Goal: Obtain resource: Obtain resource

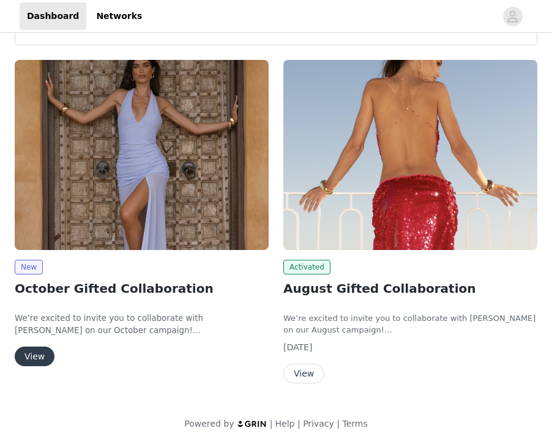
scroll to position [136, 0]
click at [32, 366] on div "New October Gifted Collaboration We’re excited to invite you to collaborate wit…" at bounding box center [141, 216] width 269 height 326
click at [31, 357] on button "View" at bounding box center [35, 357] width 40 height 20
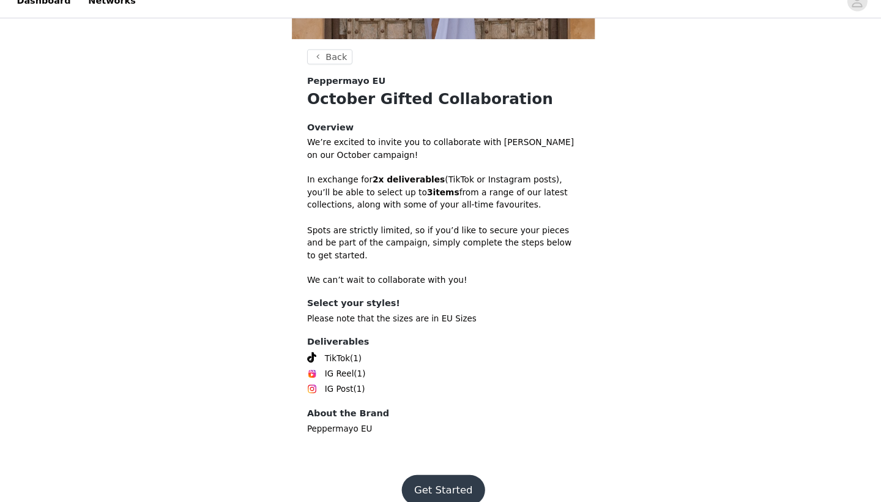
scroll to position [275, 0]
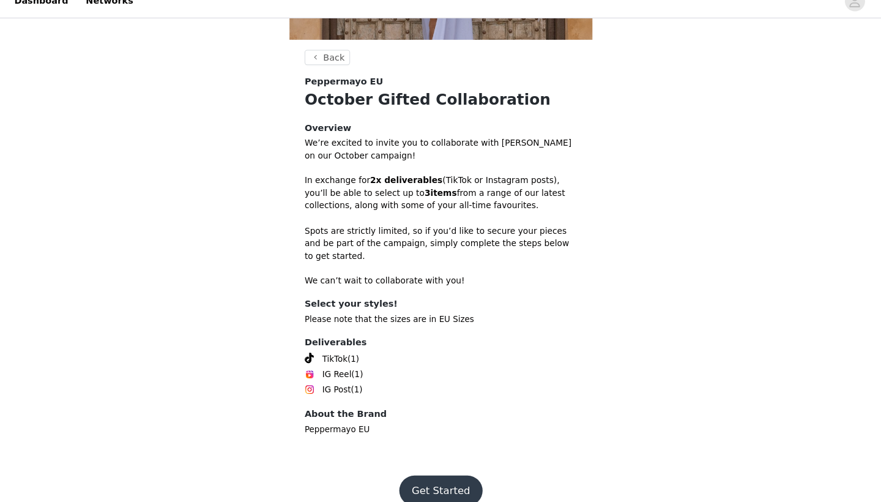
click at [413, 445] on button "Get Started" at bounding box center [440, 490] width 81 height 29
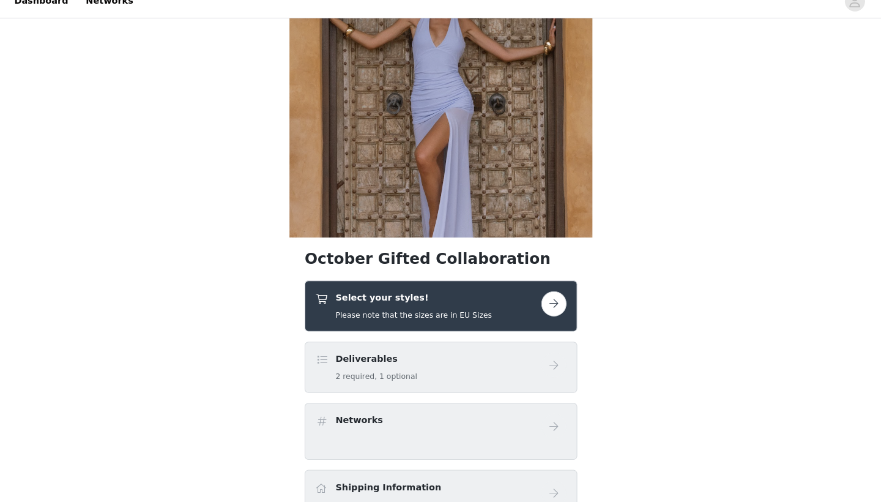
scroll to position [95, 0]
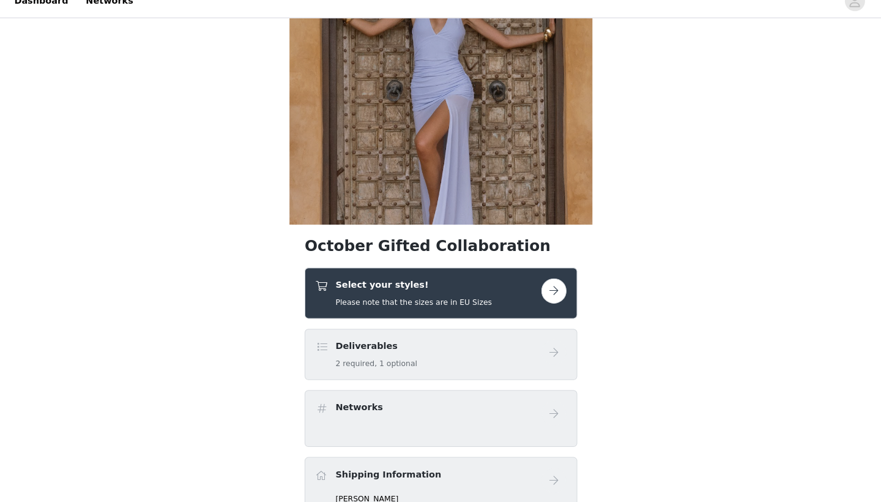
click at [511, 275] on div "Select your styles! Please note that the sizes are in EU Sizes" at bounding box center [440, 300] width 264 height 50
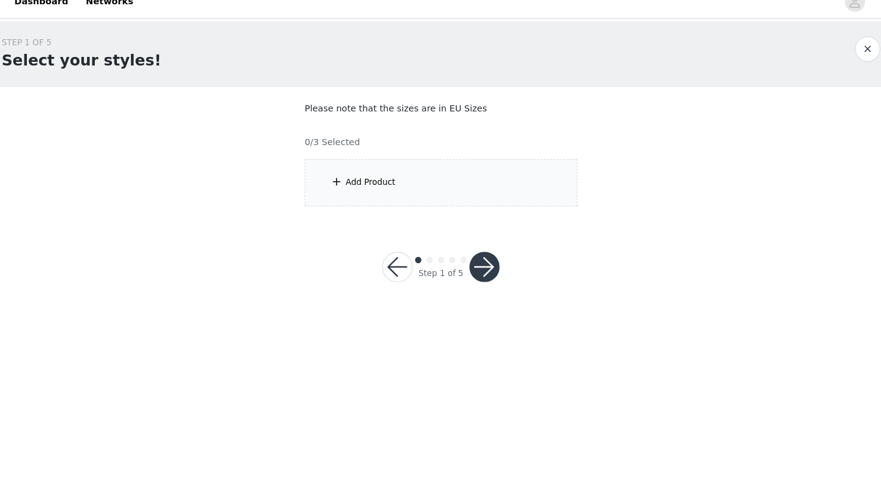
click at [387, 169] on div "Add Product" at bounding box center [440, 192] width 264 height 46
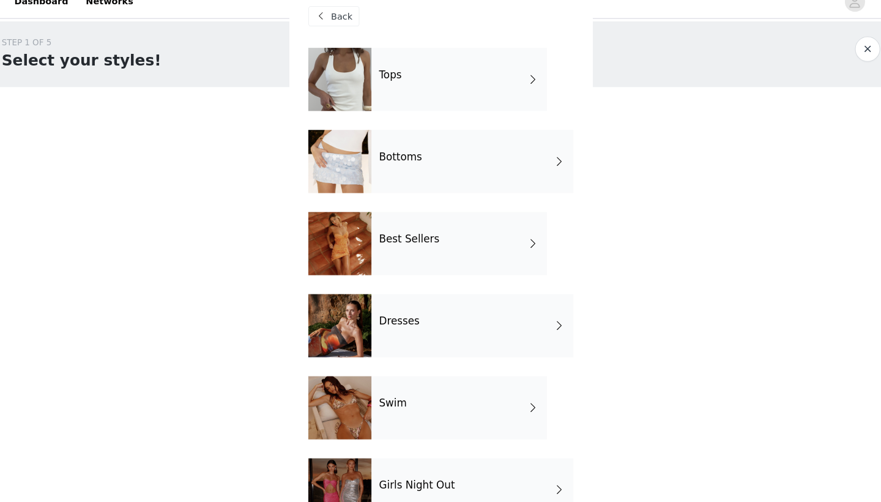
click at [334, 24] on span "Back" at bounding box center [344, 30] width 21 height 13
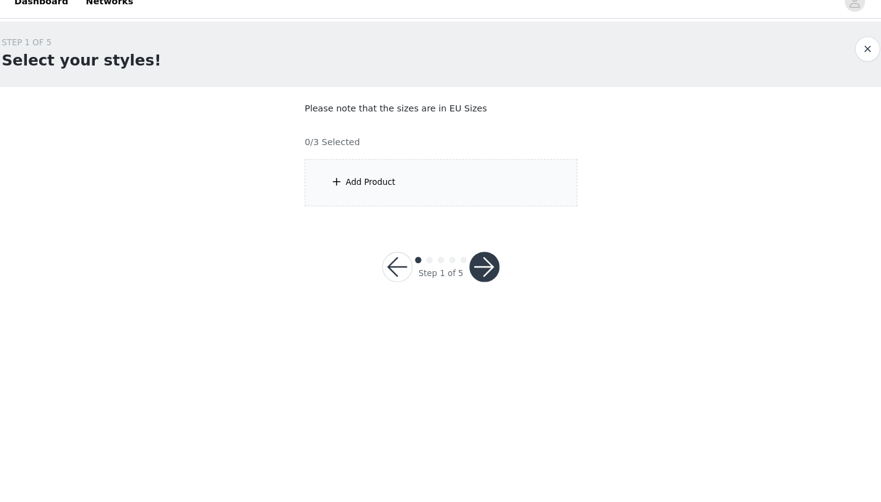
click at [337, 169] on div "Add Product" at bounding box center [440, 192] width 264 height 46
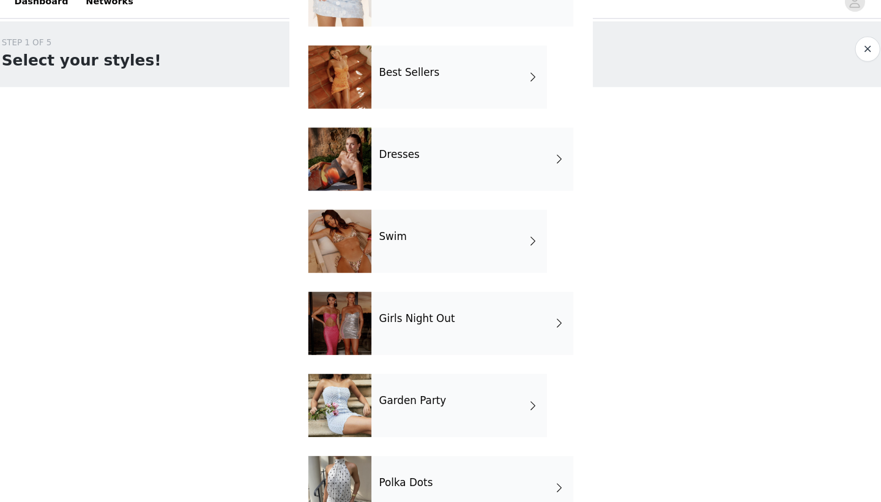
scroll to position [159, 0]
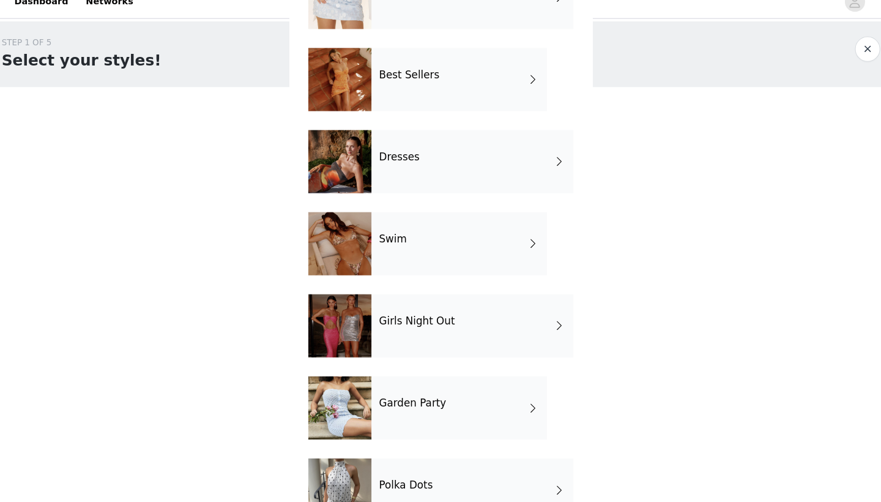
click at [409, 89] on div "Best Sellers" at bounding box center [458, 91] width 170 height 61
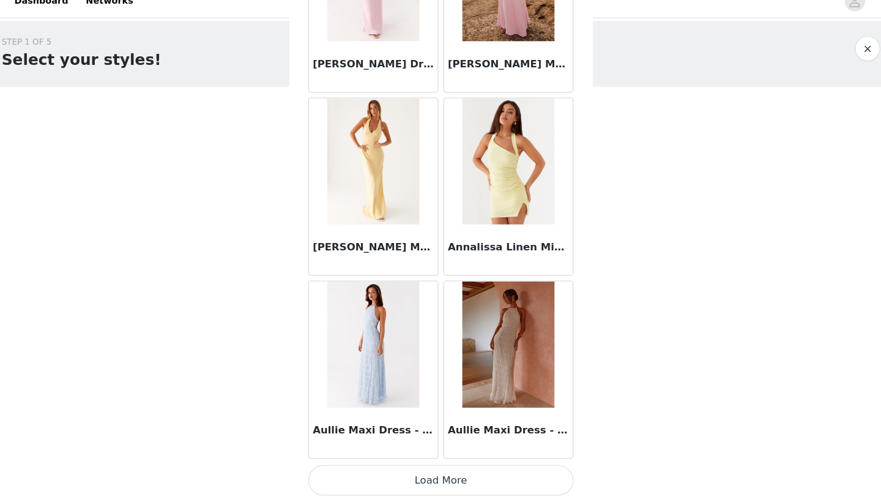
scroll to position [0, 0]
click at [426, 445] on button "Load More" at bounding box center [440, 480] width 257 height 29
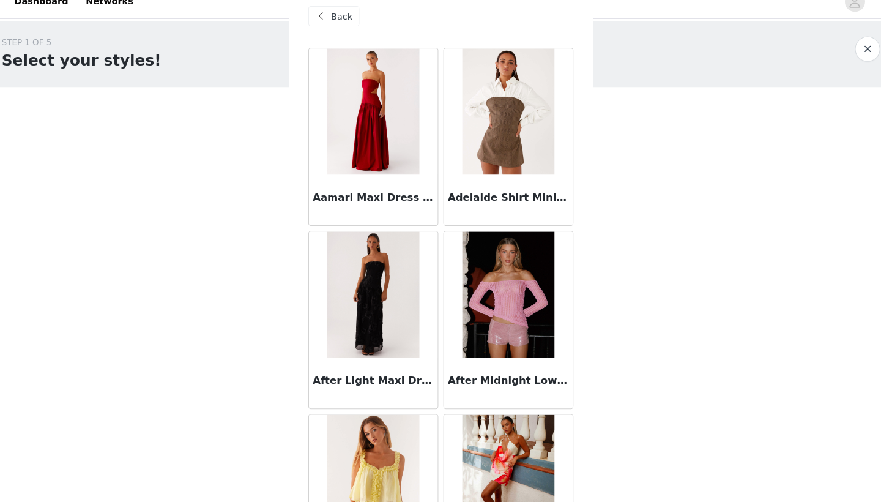
click at [334, 24] on span "Back" at bounding box center [344, 30] width 21 height 13
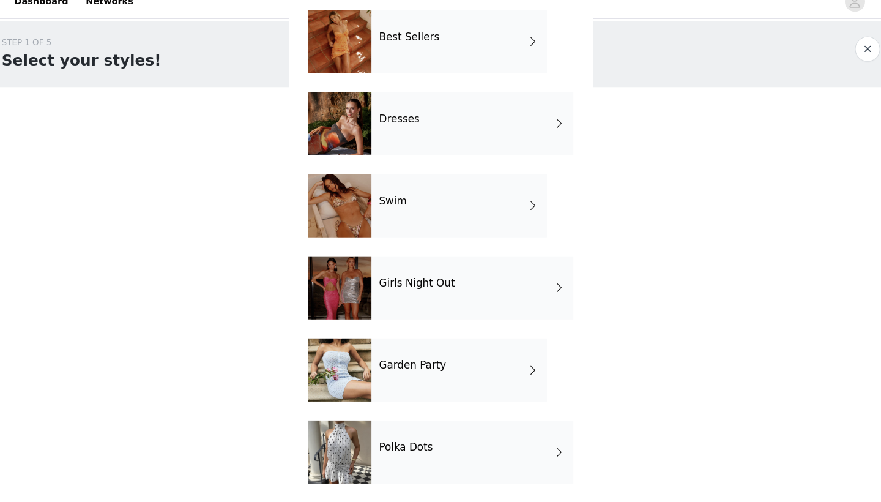
scroll to position [196, 0]
click at [377, 440] on div "Polka Dots" at bounding box center [471, 452] width 196 height 61
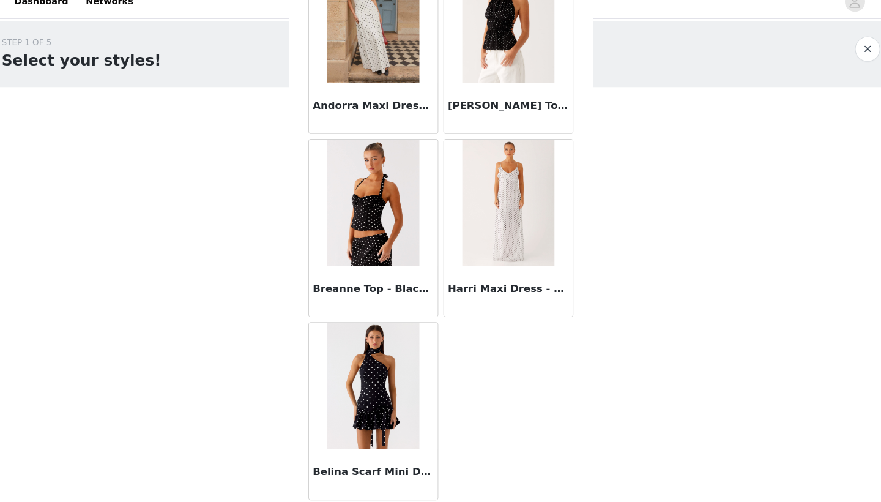
scroll to position [976, 0]
click at [366, 346] on img at bounding box center [374, 388] width 89 height 122
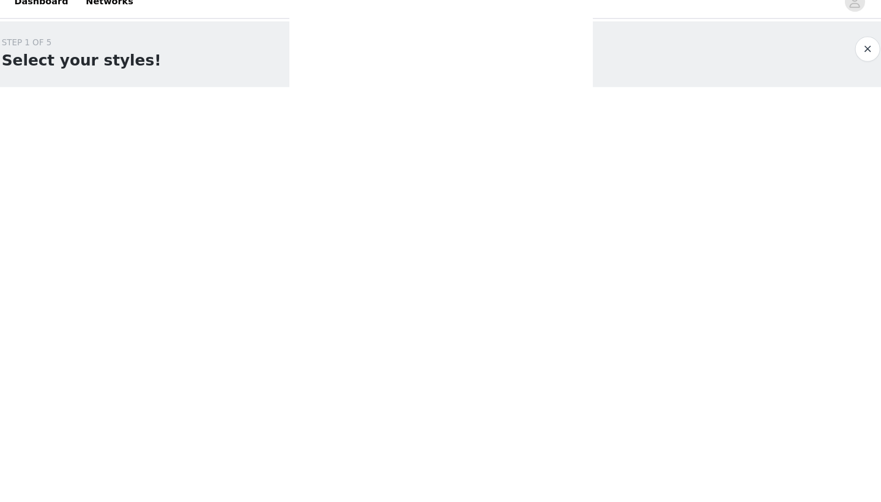
scroll to position [0, 0]
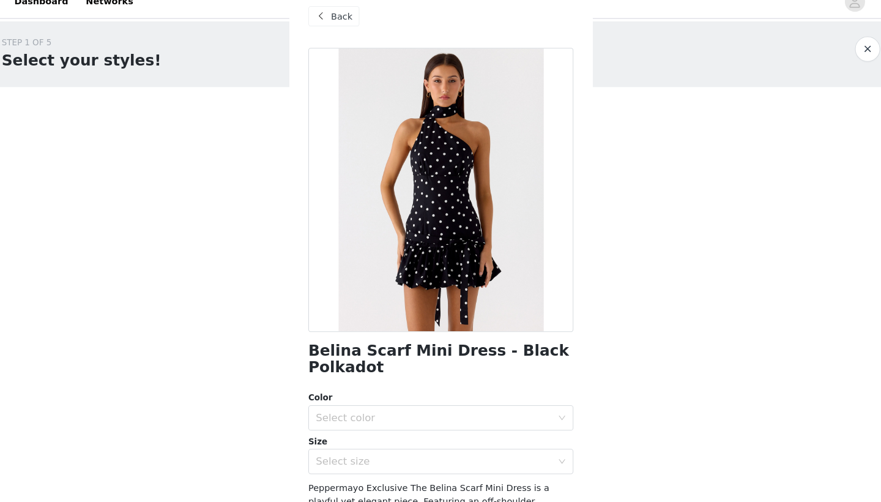
click at [317, 23] on span at bounding box center [324, 30] width 15 height 15
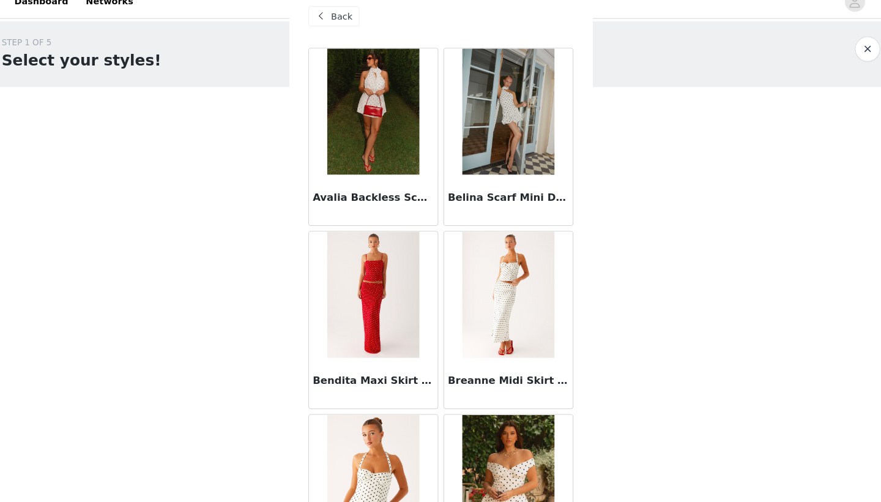
click at [317, 23] on span at bounding box center [324, 30] width 15 height 15
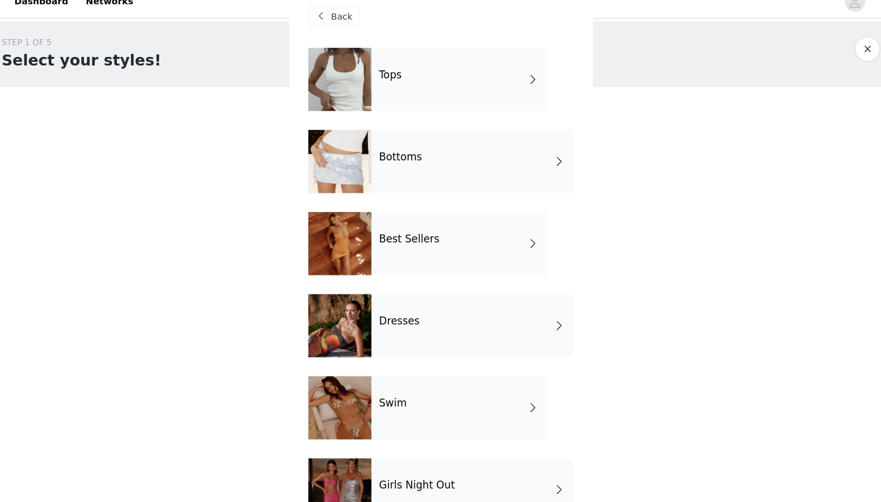
click at [330, 90] on div at bounding box center [342, 91] width 61 height 61
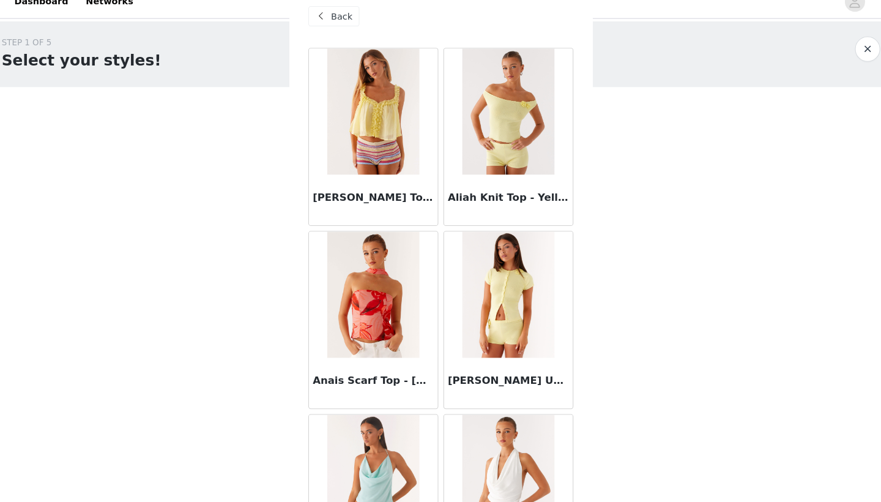
click at [334, 24] on span "Back" at bounding box center [344, 30] width 21 height 13
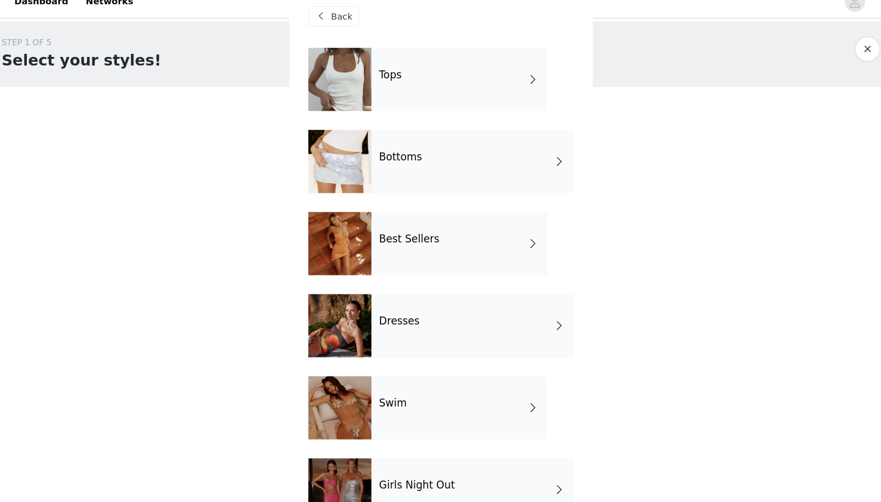
click at [352, 144] on div at bounding box center [342, 171] width 61 height 61
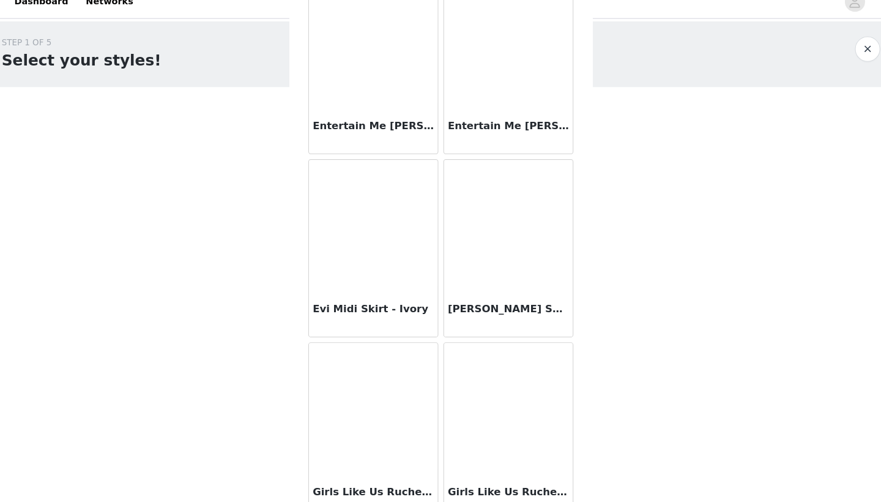
scroll to position [1221, 0]
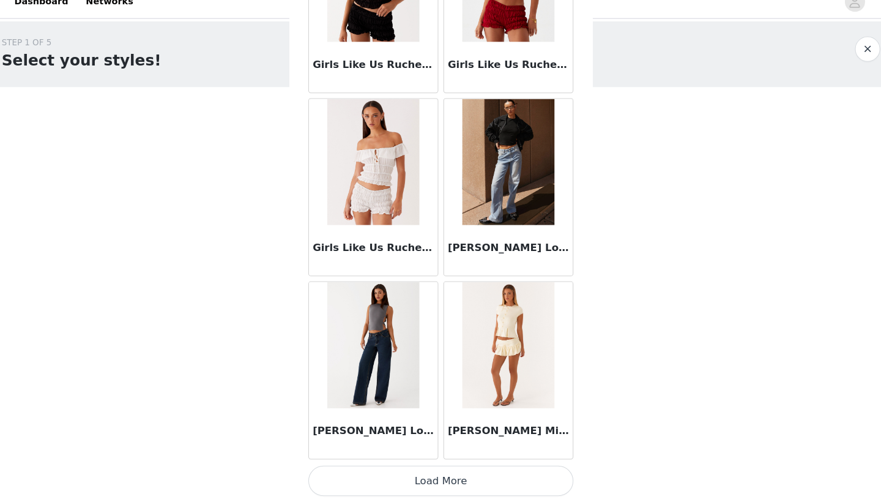
click at [403, 445] on button "Load More" at bounding box center [440, 480] width 257 height 29
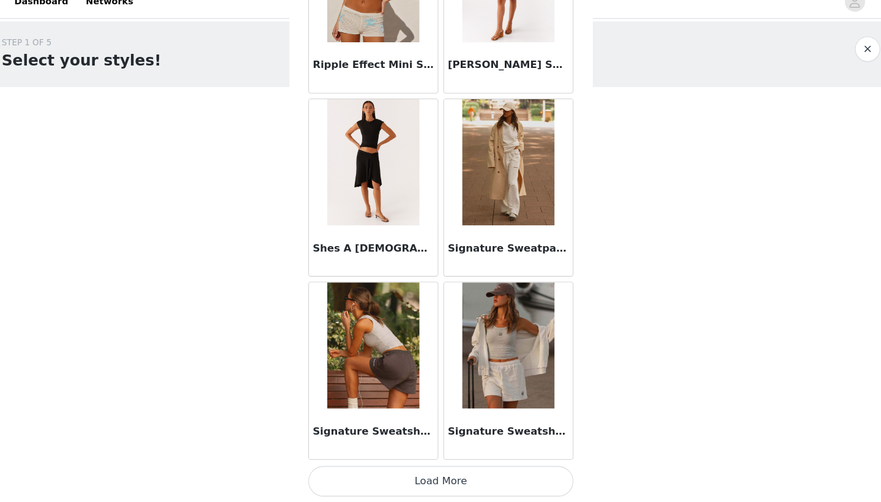
scroll to position [3144, 0]
click at [406, 445] on button "Load More" at bounding box center [440, 480] width 257 height 29
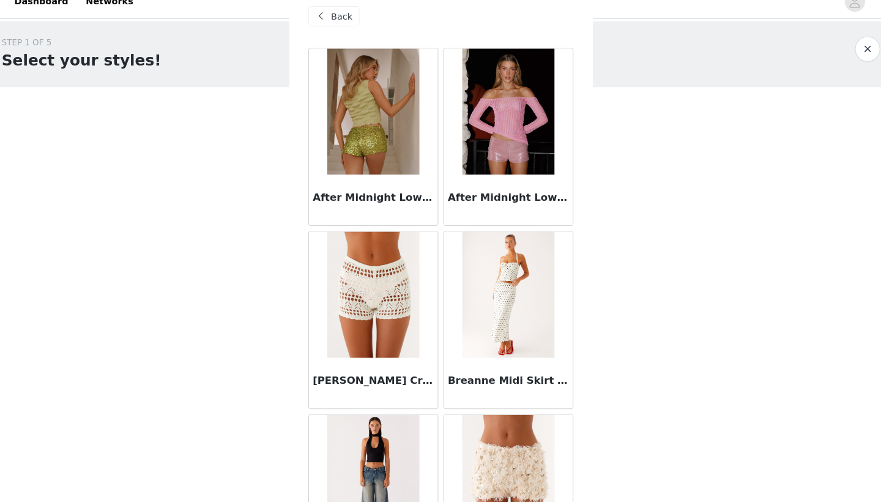
scroll to position [0, 0]
click at [333, 24] on div "Back" at bounding box center [337, 31] width 50 height 20
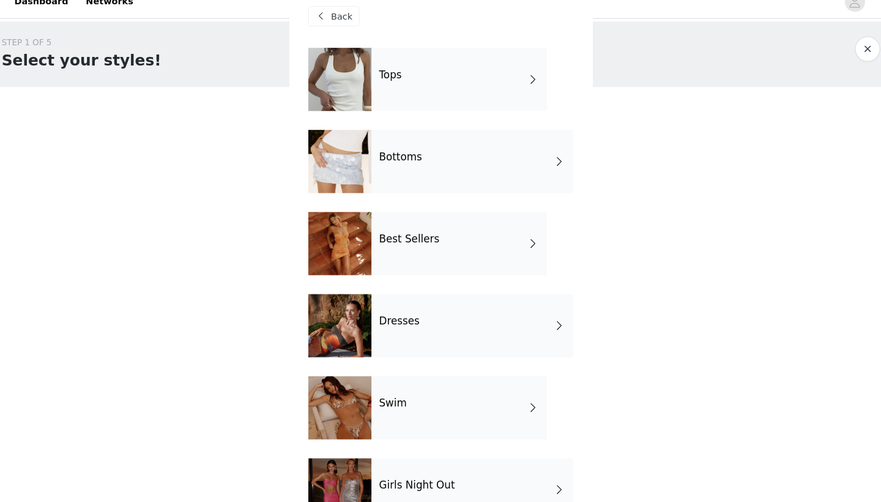
click at [439, 329] on div "Dresses" at bounding box center [471, 330] width 196 height 61
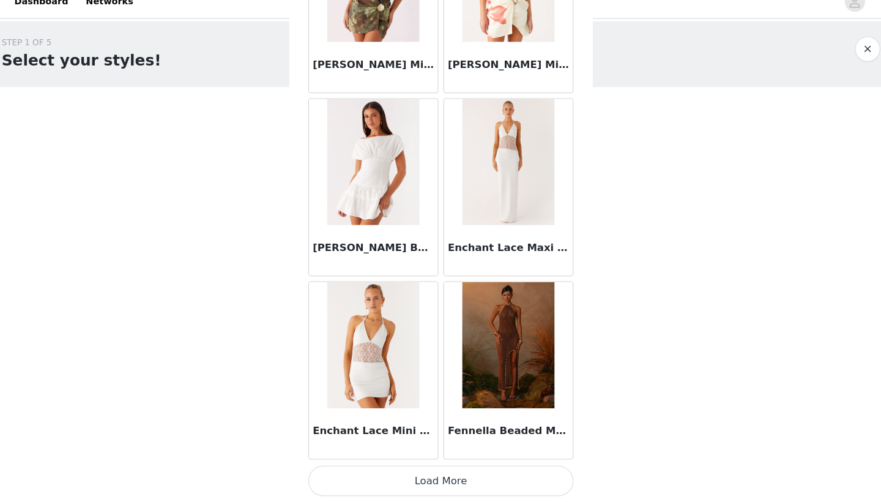
click at [465, 445] on button "Load More" at bounding box center [440, 480] width 257 height 29
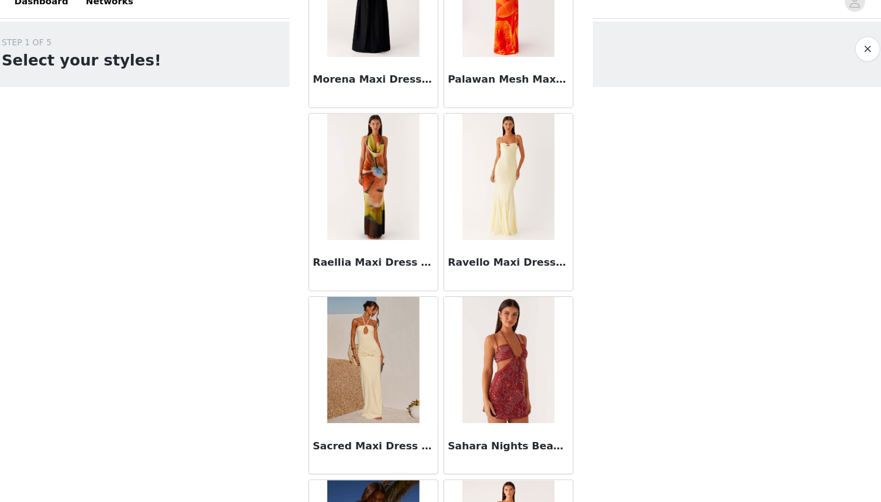
scroll to position [3128, 0]
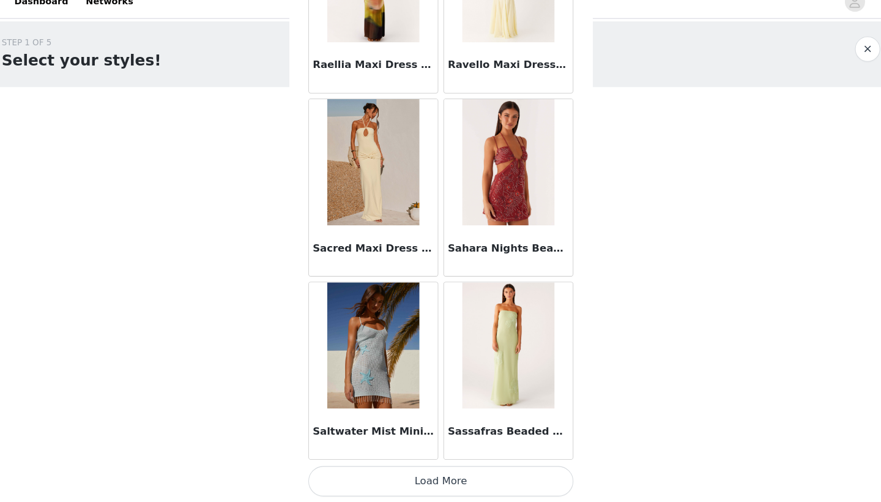
click at [451, 445] on button "Load More" at bounding box center [440, 480] width 257 height 29
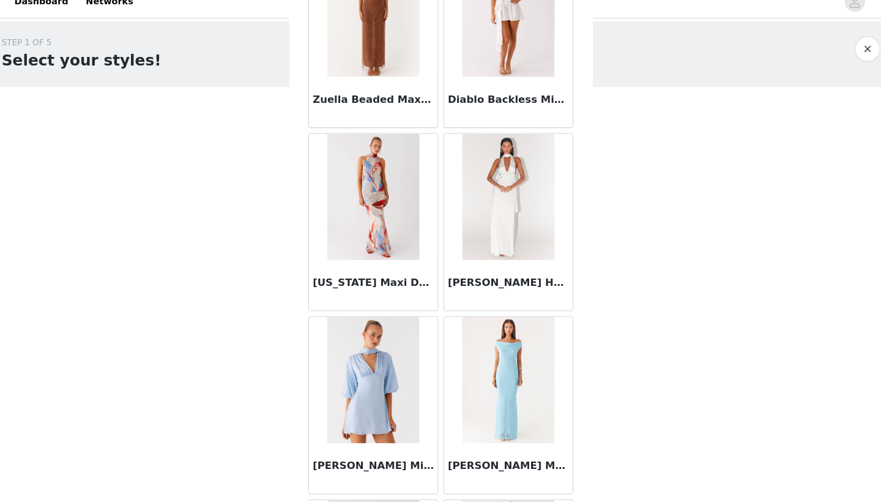
scroll to position [4762, 0]
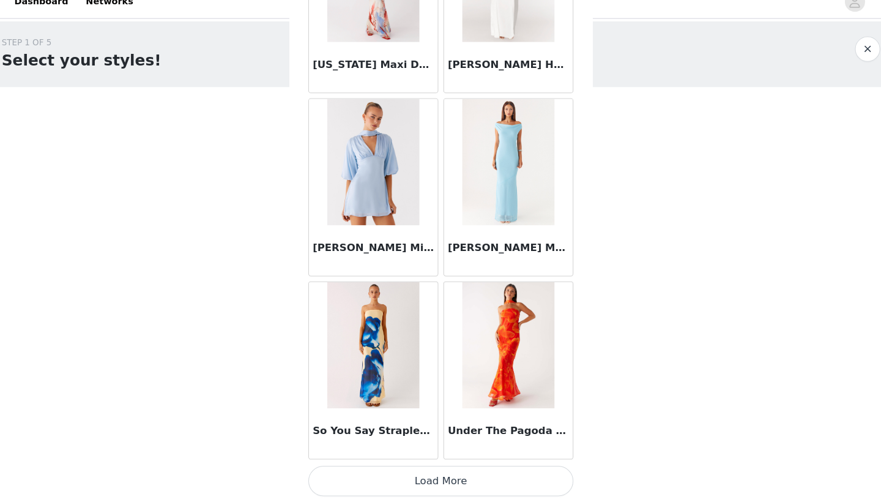
click at [455, 445] on button "Load More" at bounding box center [440, 480] width 257 height 29
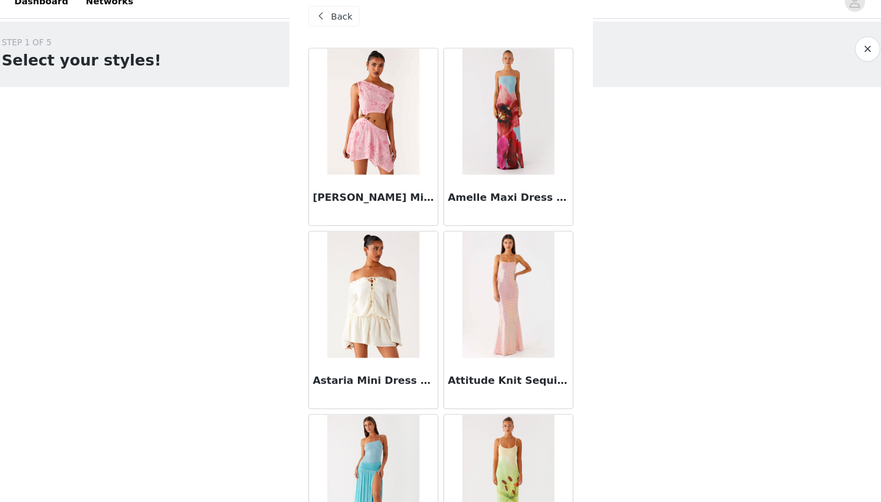
scroll to position [0, 0]
click at [319, 21] on div "Back" at bounding box center [337, 31] width 50 height 20
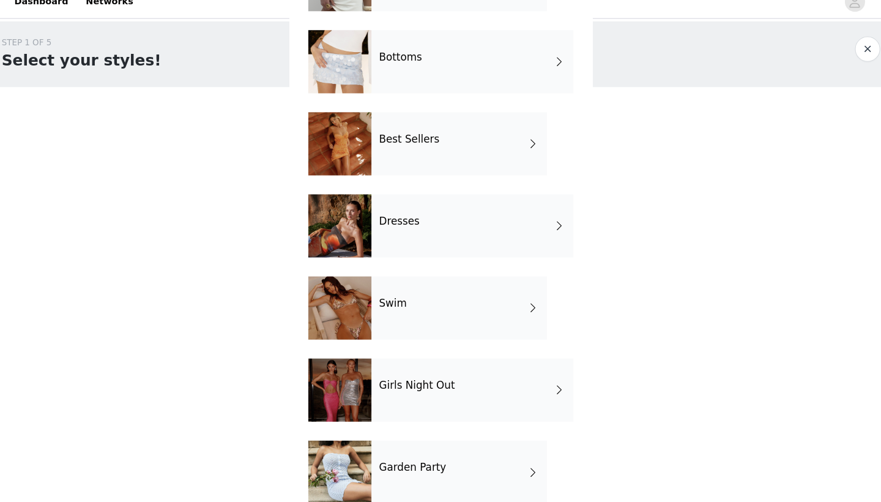
click at [395, 397] on div "Girls Night Out" at bounding box center [471, 392] width 196 height 61
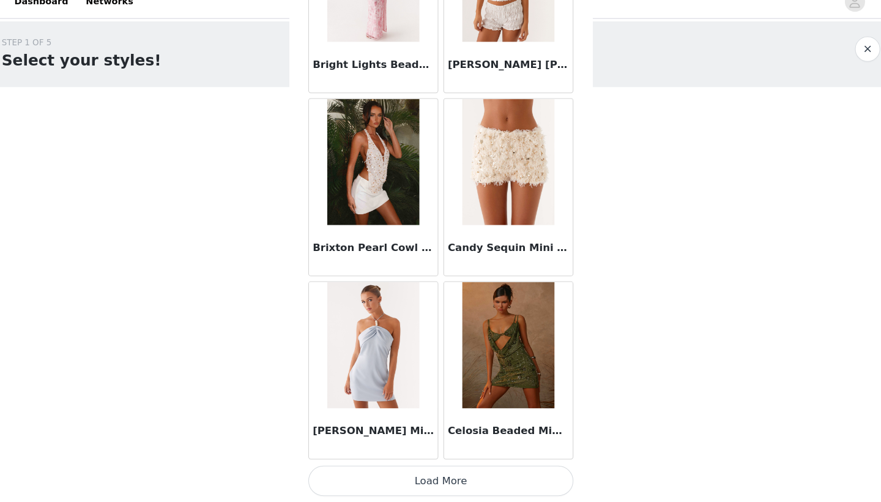
click at [432, 445] on button "Load More" at bounding box center [440, 480] width 257 height 29
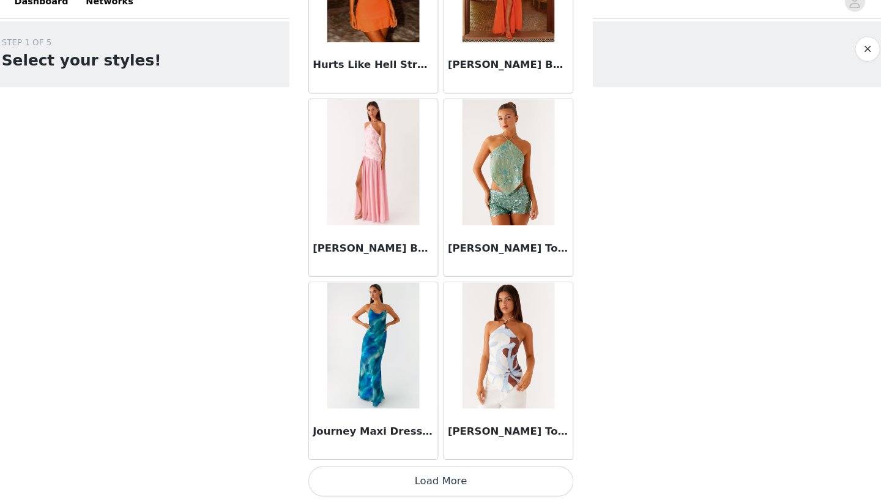
click at [439, 445] on button "Load More" at bounding box center [440, 480] width 257 height 29
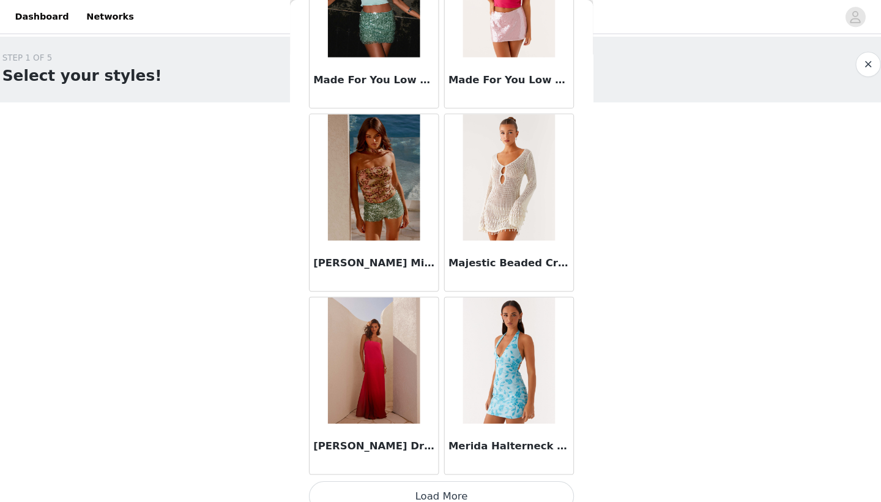
click at [427, 445] on button "Load More" at bounding box center [440, 480] width 257 height 29
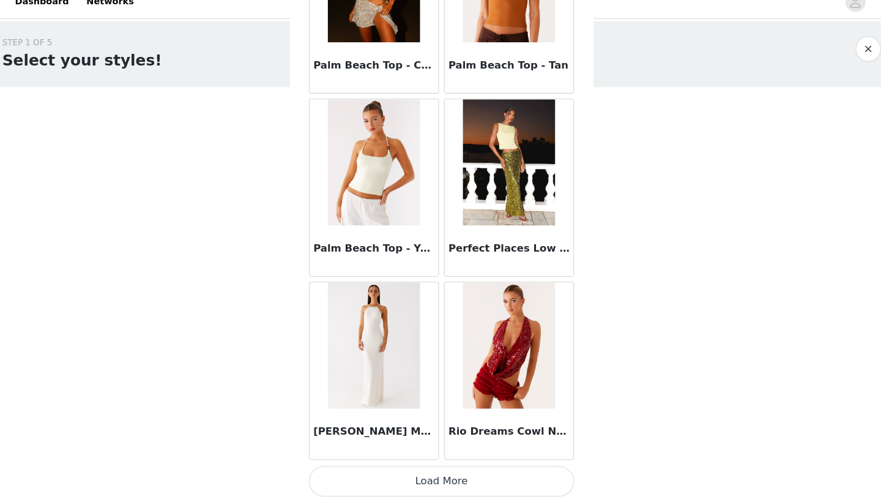
click at [428, 445] on button "Load More" at bounding box center [440, 480] width 257 height 29
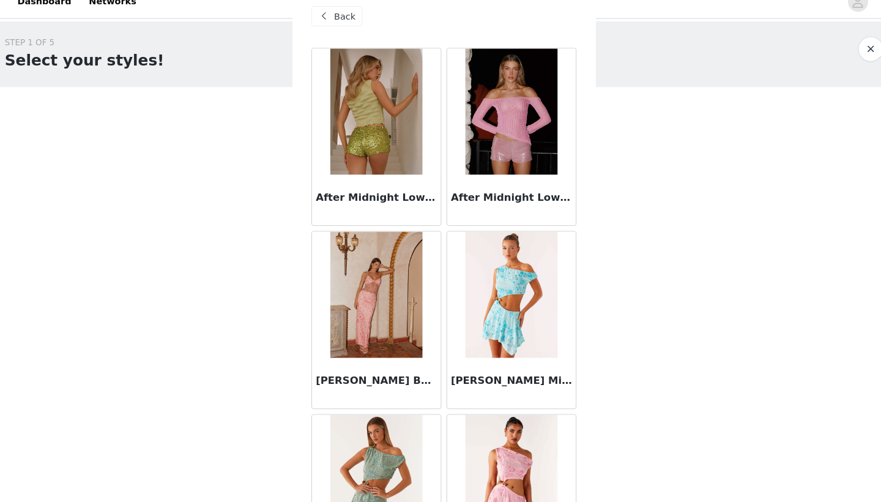
click at [317, 23] on span at bounding box center [324, 30] width 15 height 15
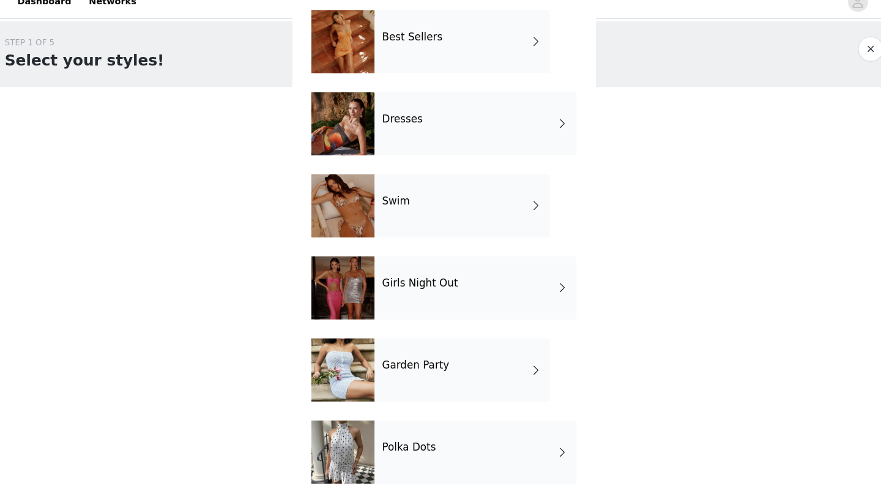
click at [428, 382] on div "Garden Party" at bounding box center [458, 373] width 170 height 61
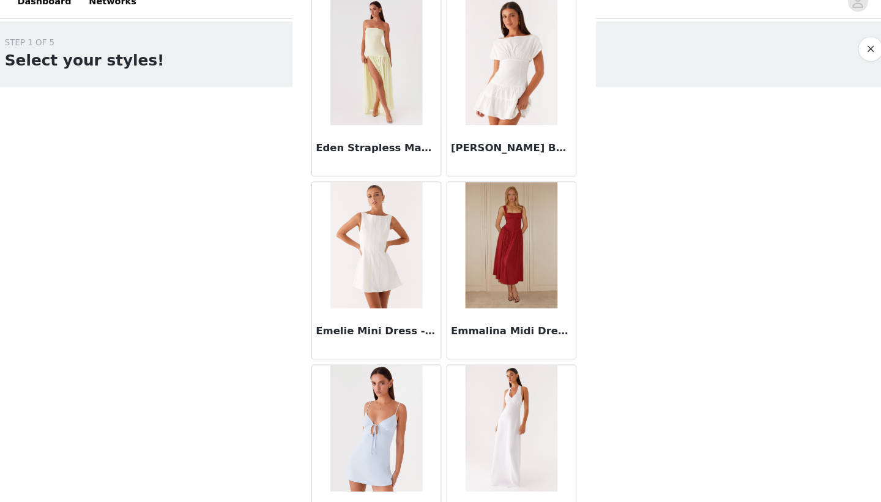
click at [499, 273] on img at bounding box center [505, 252] width 89 height 122
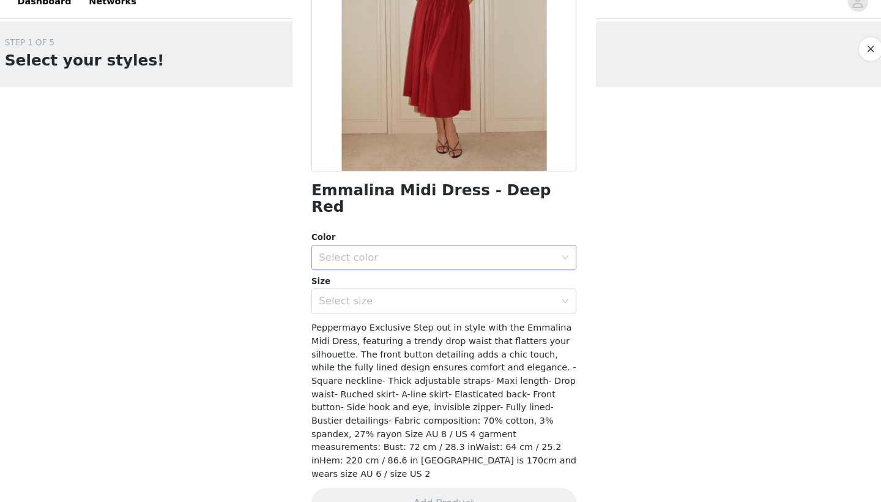
click at [436, 258] on div "Select color" at bounding box center [433, 264] width 229 height 12
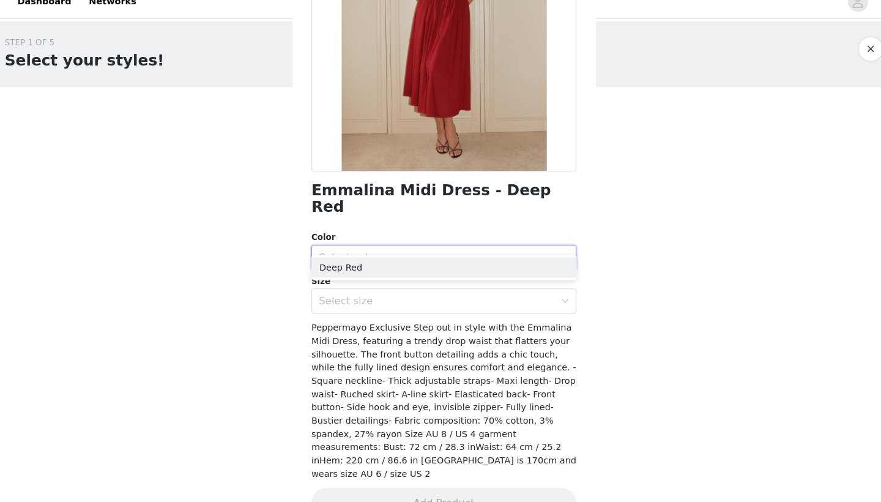
click at [481, 239] on div "Color" at bounding box center [440, 245] width 257 height 12
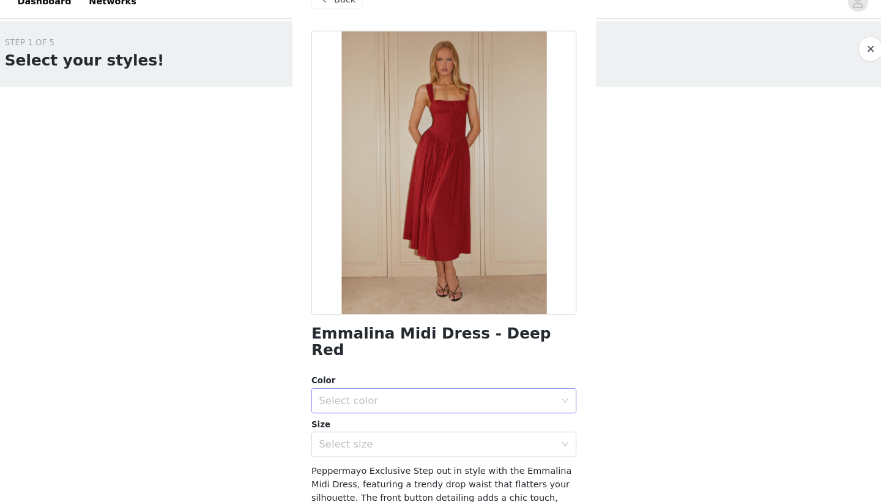
click at [402, 397] on div "Select color" at bounding box center [433, 403] width 229 height 12
click at [387, 403] on li "Deep Red" at bounding box center [440, 413] width 257 height 20
click at [382, 439] on div "Select size" at bounding box center [433, 445] width 229 height 12
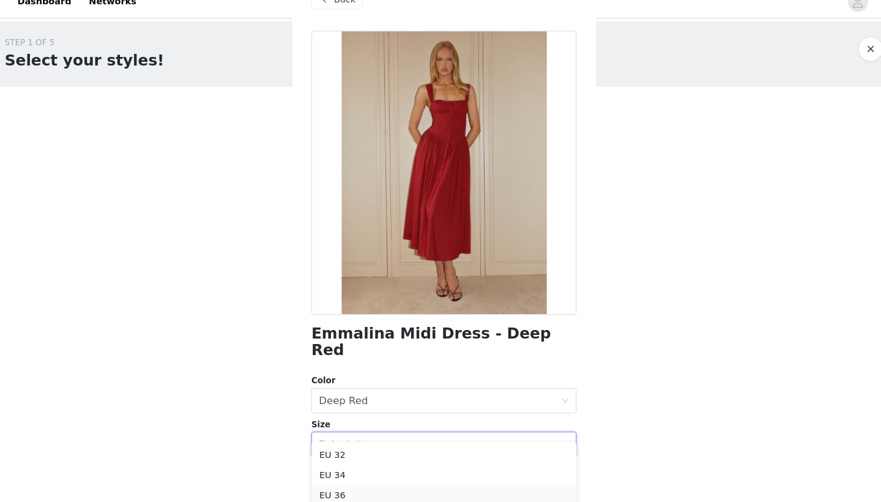
click at [360, 445] on li "EU 36" at bounding box center [440, 494] width 257 height 20
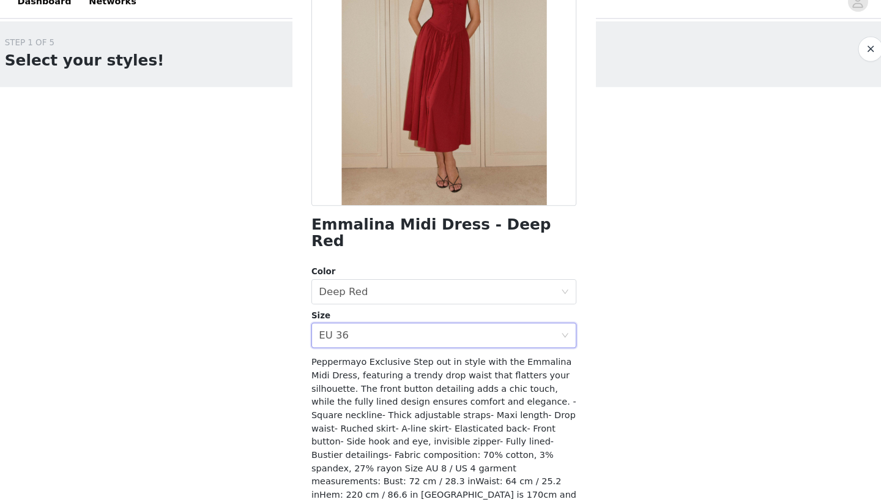
scroll to position [139, 0]
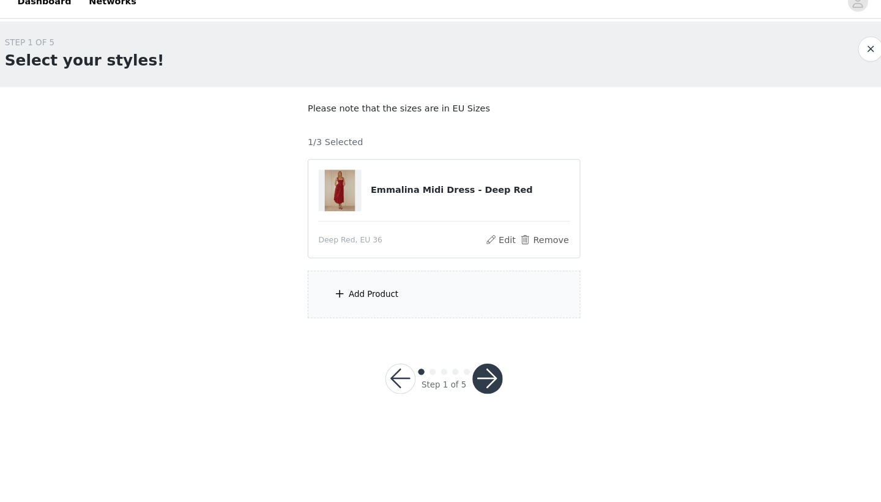
click at [399, 277] on div "Add Product" at bounding box center [440, 300] width 264 height 46
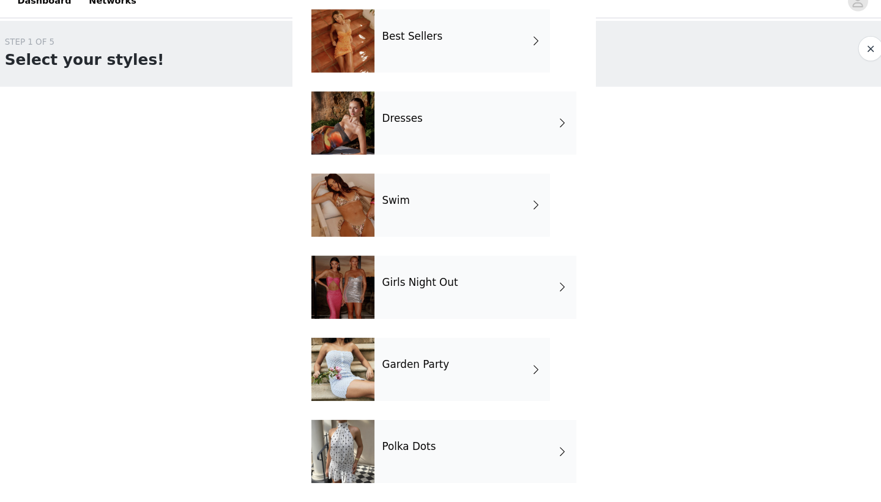
scroll to position [0, 0]
click at [381, 346] on div "Garden Party" at bounding box center [458, 373] width 170 height 61
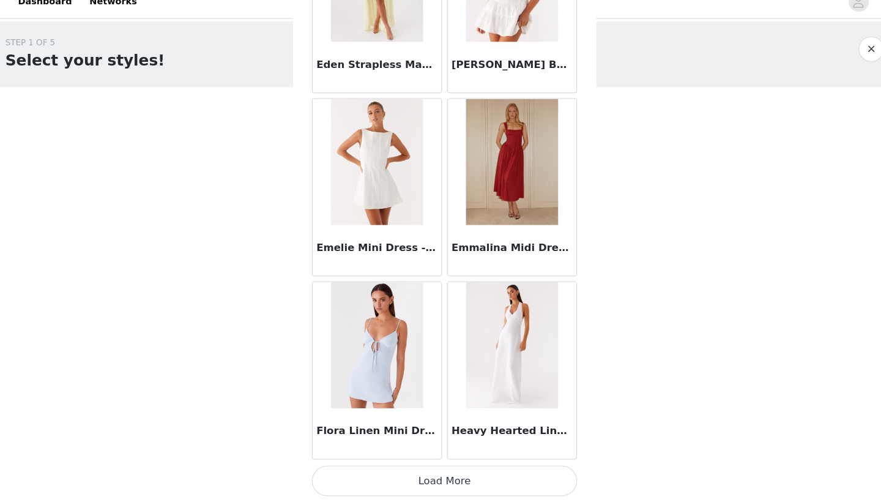
click at [390, 445] on button "Load More" at bounding box center [440, 480] width 257 height 29
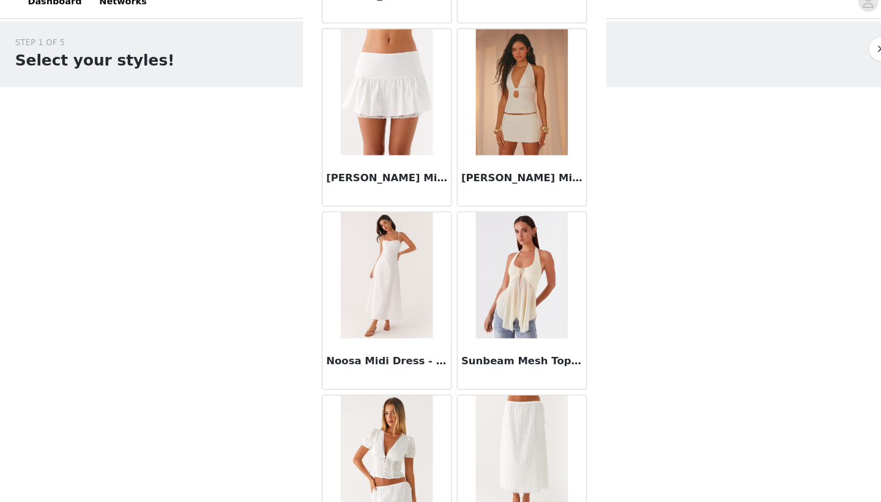
scroll to position [2545, 0]
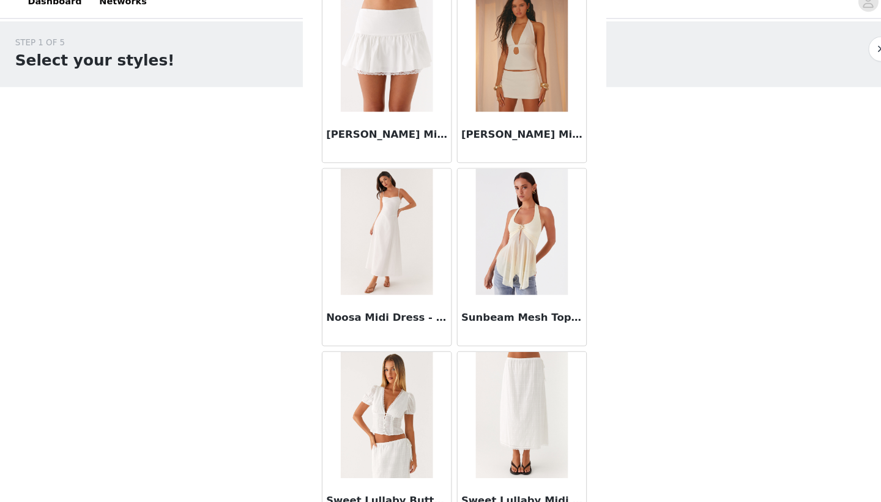
click at [517, 253] on img at bounding box center [505, 239] width 89 height 122
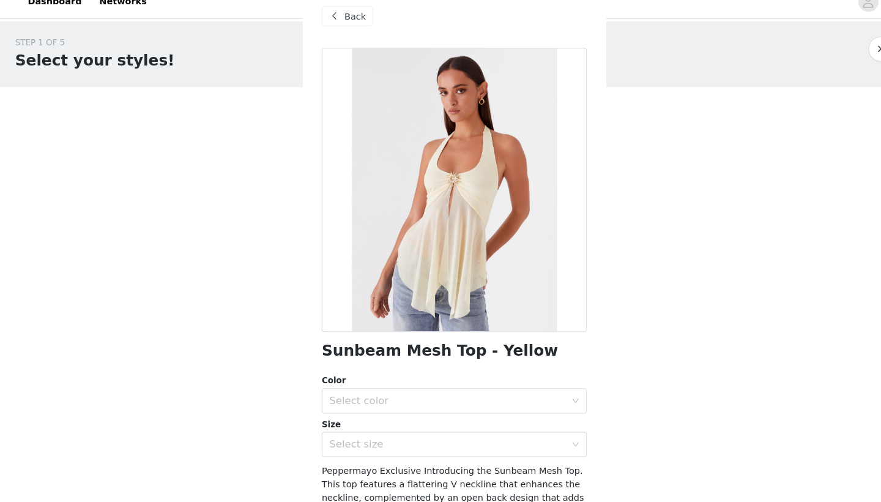
scroll to position [0, 0]
click at [348, 24] on span "Back" at bounding box center [344, 30] width 21 height 13
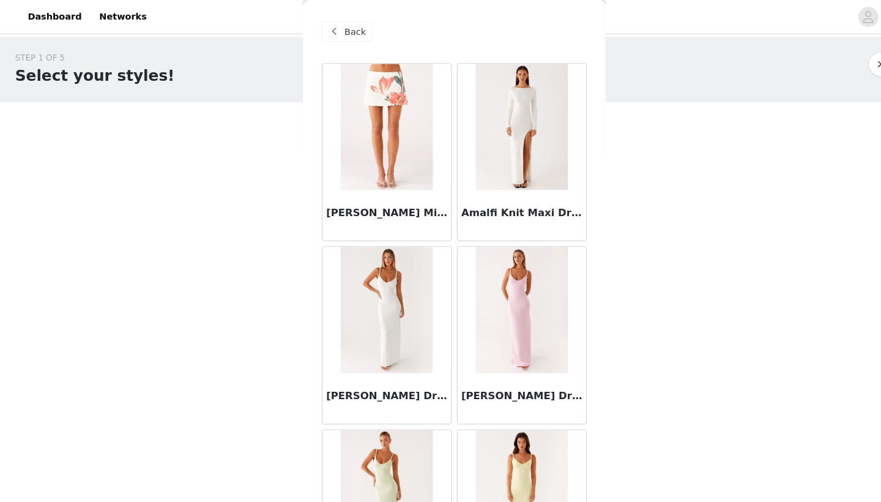
click at [317, 24] on span at bounding box center [324, 30] width 15 height 15
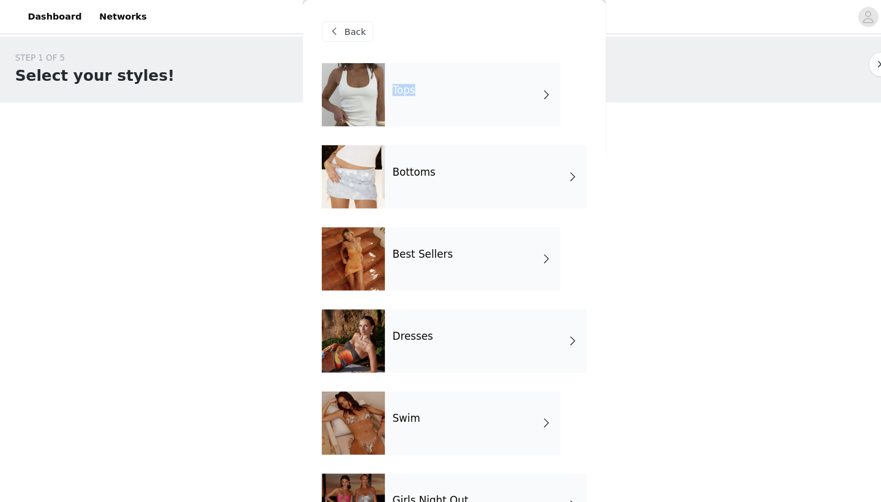
drag, startPoint x: 338, startPoint y: 90, endPoint x: 365, endPoint y: 142, distance: 58.3
click at [365, 141] on div "Tops Bottoms Best Sellers Dresses Swim Girls Night Out Garden Party Polka Dots" at bounding box center [440, 379] width 257 height 636
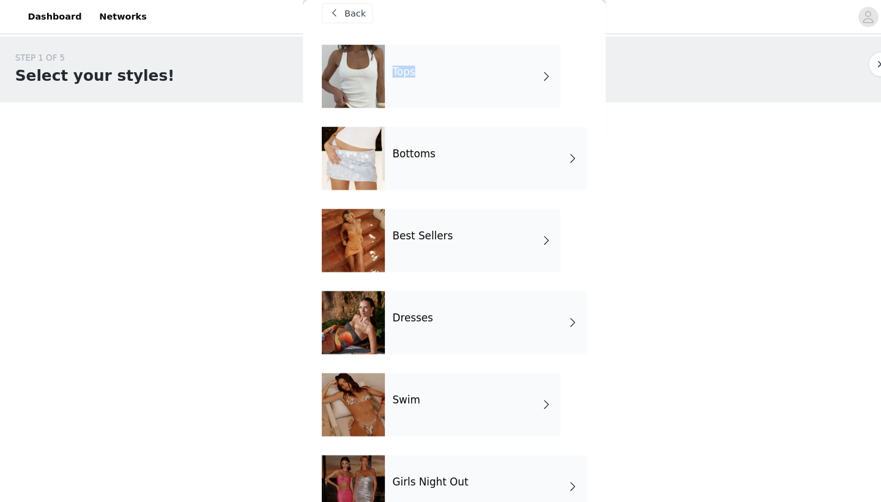
scroll to position [19, 0]
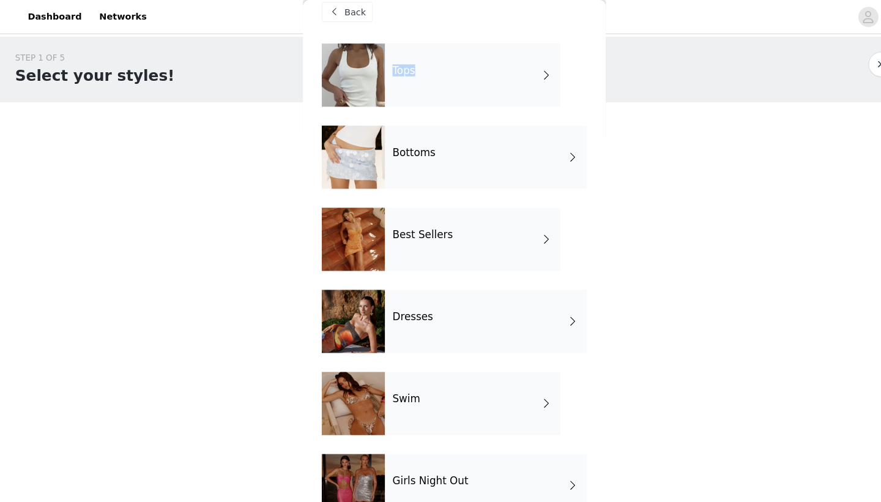
click at [407, 251] on div "Best Sellers" at bounding box center [458, 231] width 170 height 61
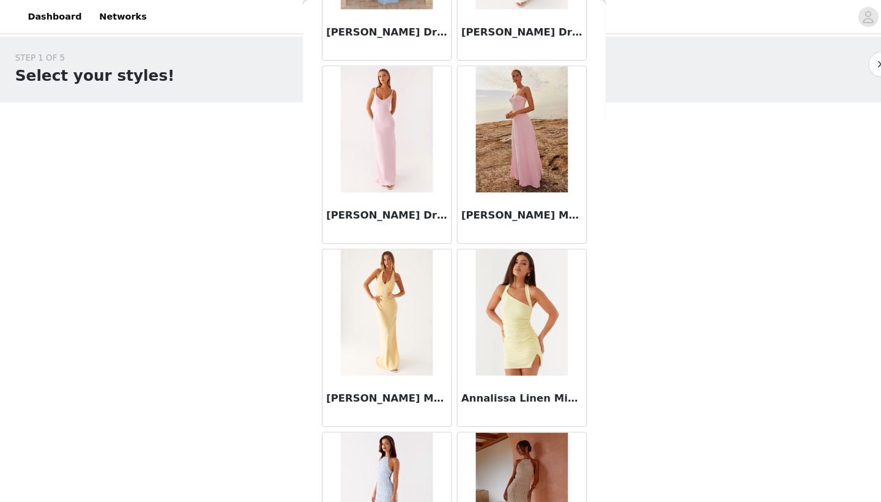
scroll to position [1362, 0]
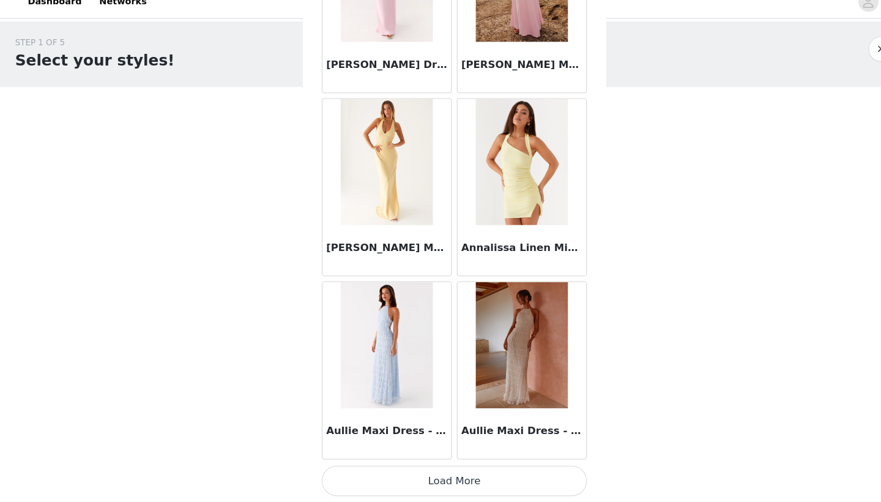
click at [435, 445] on button "Load More" at bounding box center [440, 480] width 257 height 29
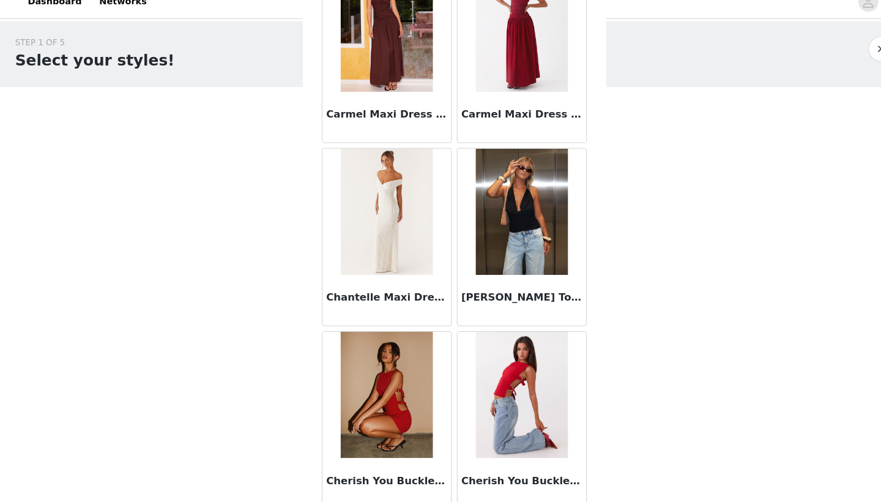
scroll to position [2989, 0]
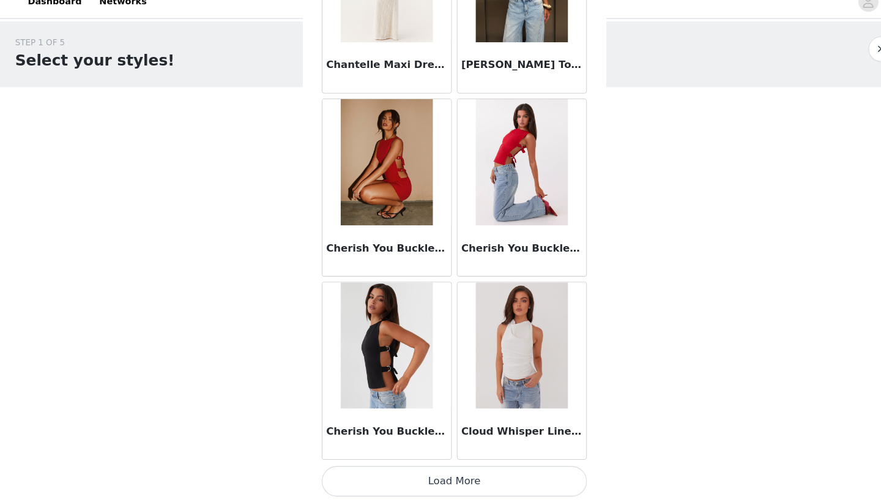
click at [396, 445] on button "Load More" at bounding box center [440, 480] width 257 height 29
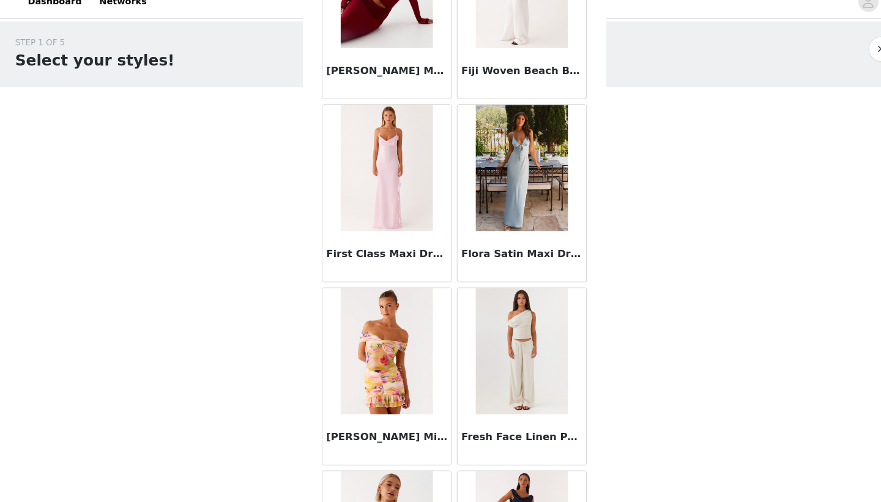
scroll to position [4634, 0]
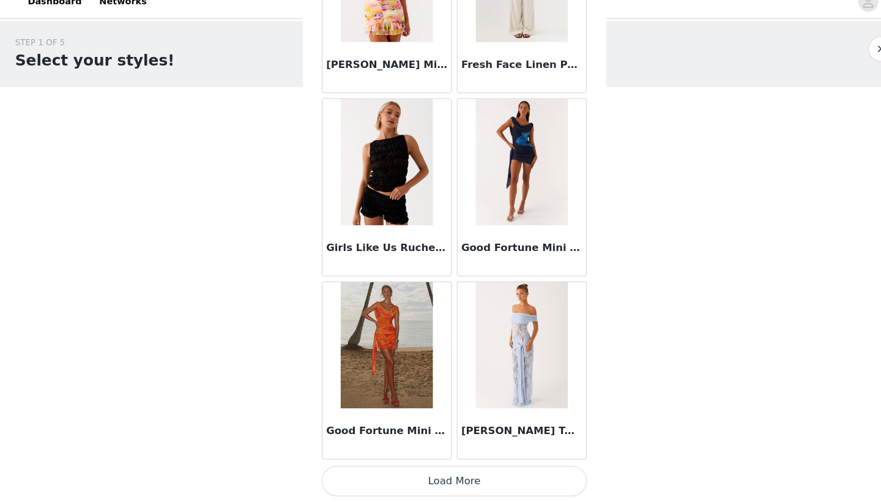
click at [474, 445] on button "Load More" at bounding box center [440, 480] width 257 height 29
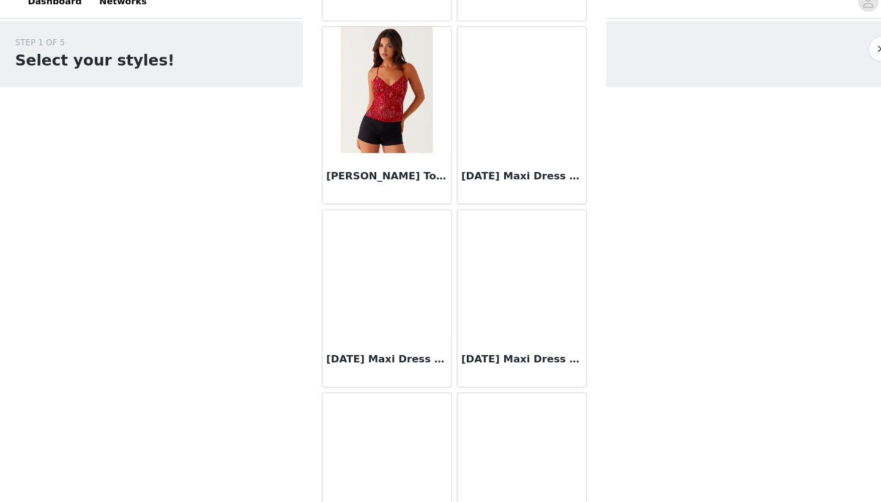
scroll to position [6611, 0]
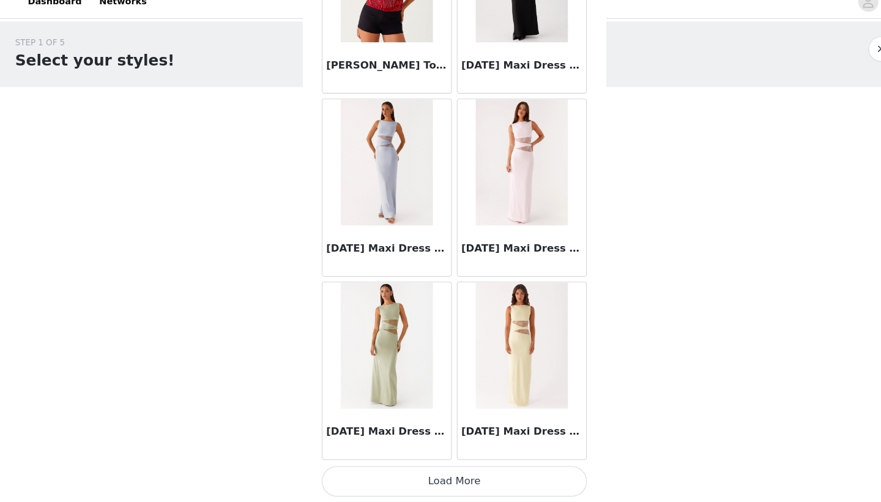
click at [453, 445] on button "Load More" at bounding box center [440, 480] width 257 height 29
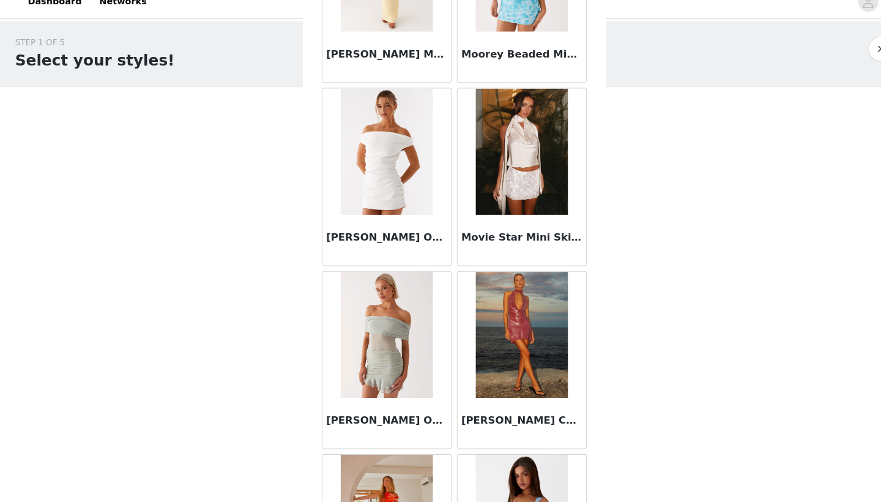
scroll to position [8395, 0]
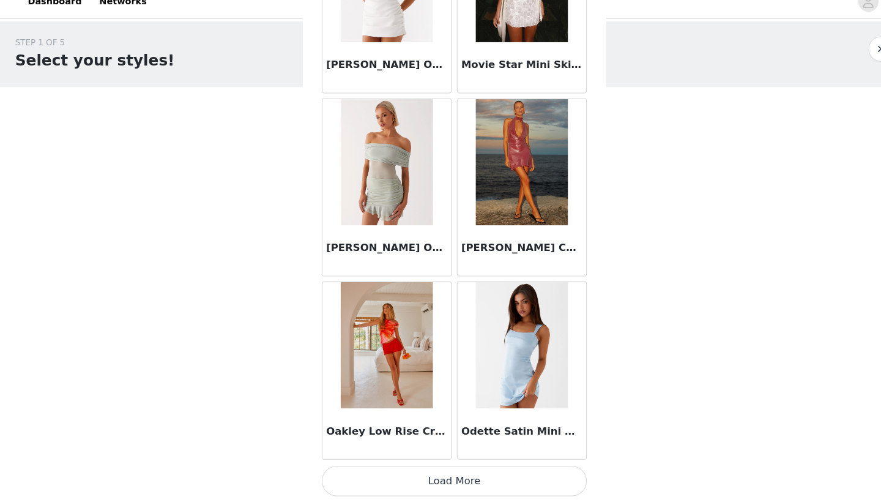
click at [418, 445] on button "Load More" at bounding box center [440, 480] width 257 height 29
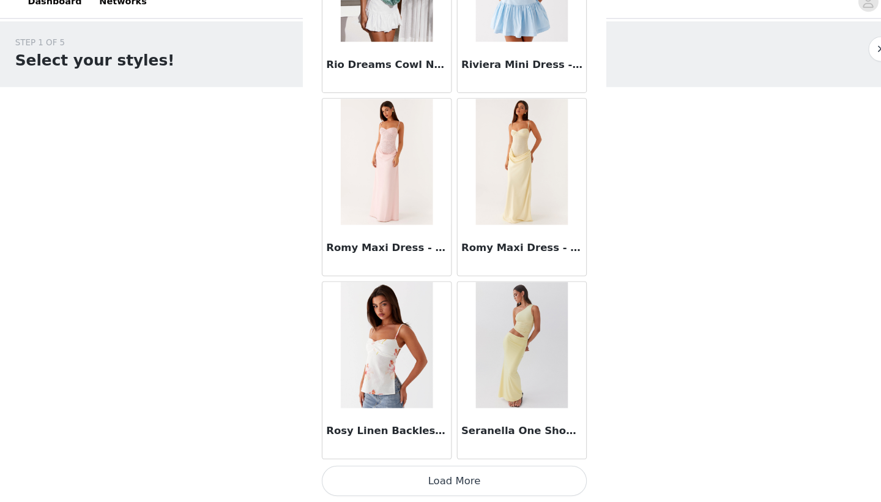
scroll to position [10239, 0]
click at [457, 445] on button "Load More" at bounding box center [440, 480] width 257 height 29
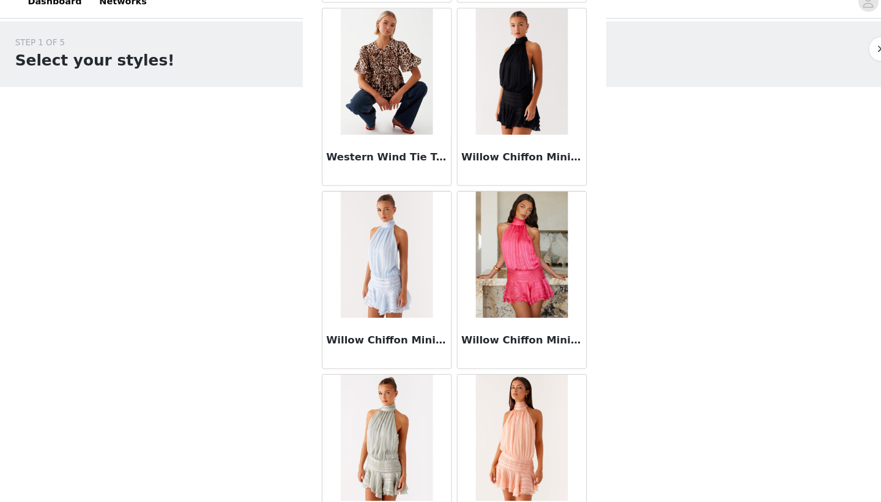
scroll to position [11937, 0]
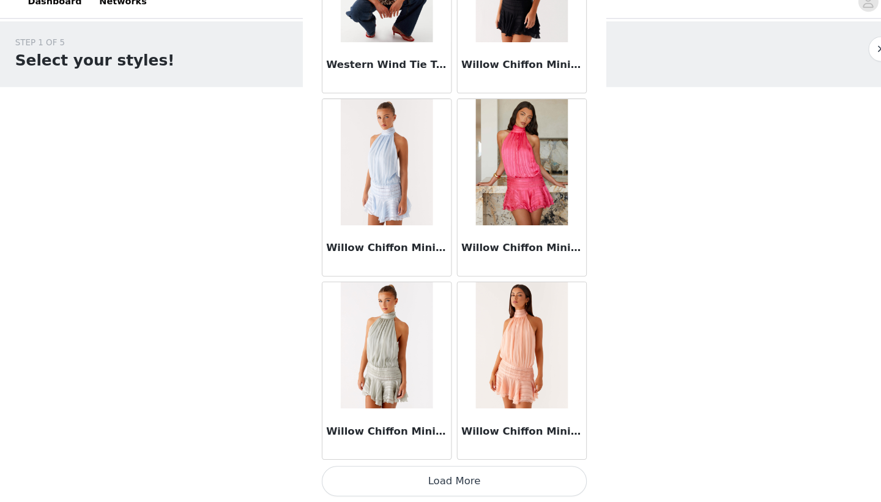
click at [406, 445] on button "Load More" at bounding box center [440, 480] width 257 height 29
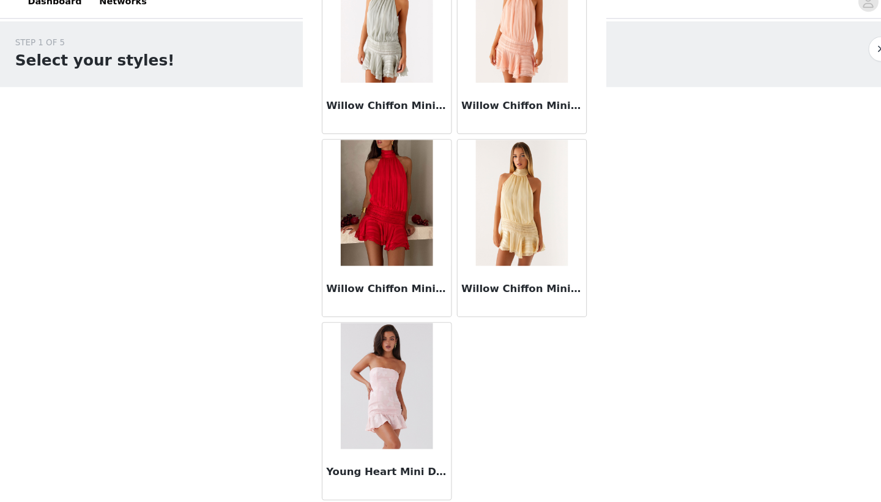
scroll to position [12329, 0]
